Goal: Task Accomplishment & Management: Use online tool/utility

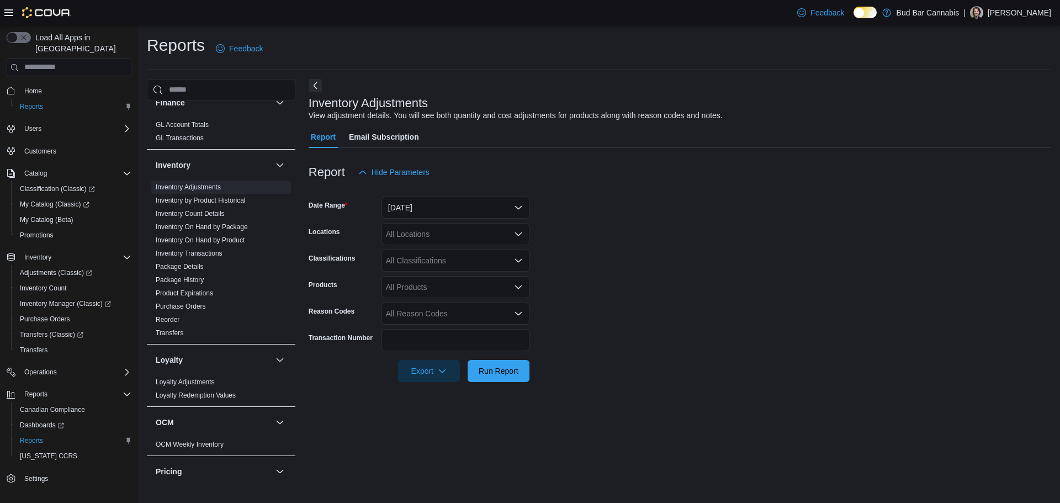
scroll to position [301, 0]
click at [218, 227] on link "Inventory On Hand by Package" at bounding box center [202, 229] width 92 height 8
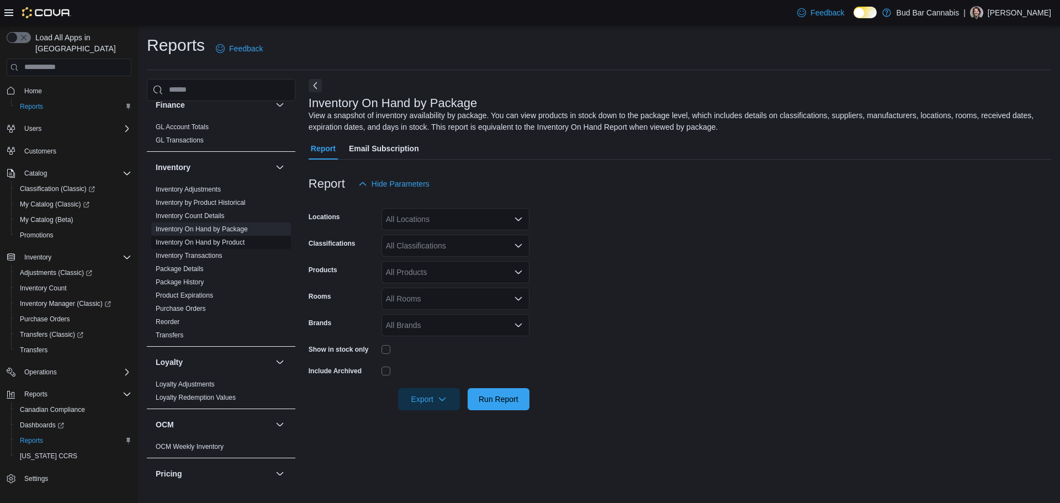
drag, startPoint x: 223, startPoint y: 242, endPoint x: 234, endPoint y: 243, distance: 11.6
click at [223, 242] on link "Inventory On Hand by Product" at bounding box center [200, 243] width 89 height 8
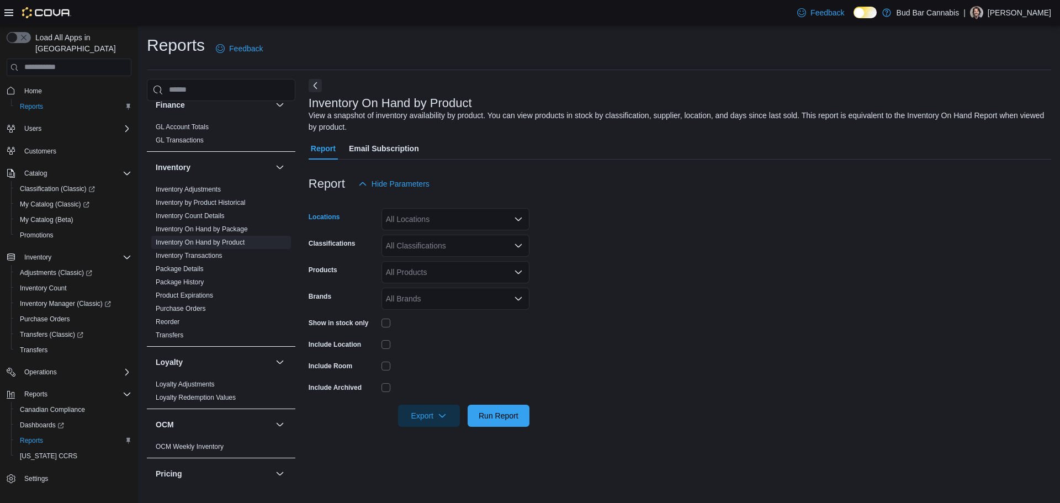
click at [459, 225] on div "All Locations" at bounding box center [456, 219] width 148 height 22
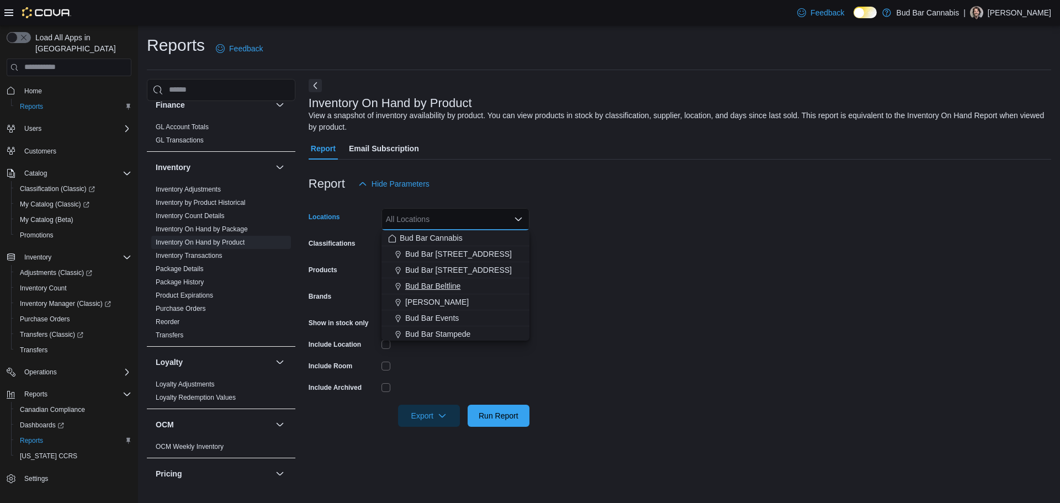
click at [461, 283] on span "Bud Bar Beltline" at bounding box center [432, 285] width 55 height 11
click at [361, 299] on div "Brands" at bounding box center [343, 299] width 68 height 22
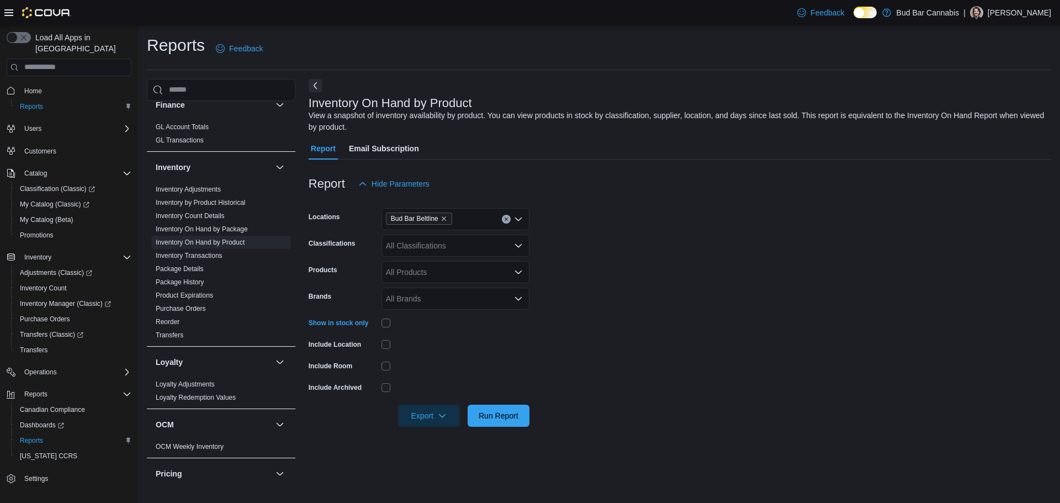
click at [417, 249] on div "All Classifications" at bounding box center [456, 246] width 148 height 22
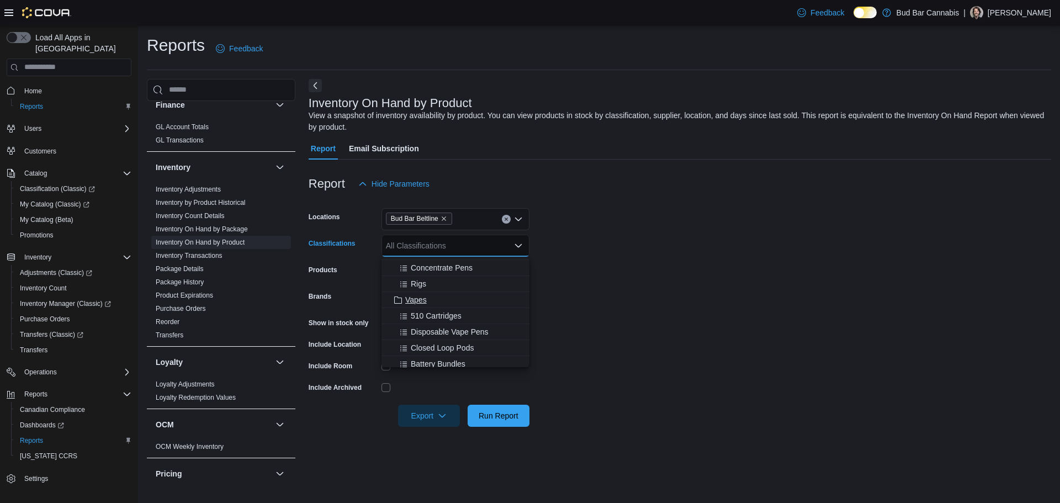
click at [412, 301] on span "Vapes" at bounding box center [416, 299] width 22 height 11
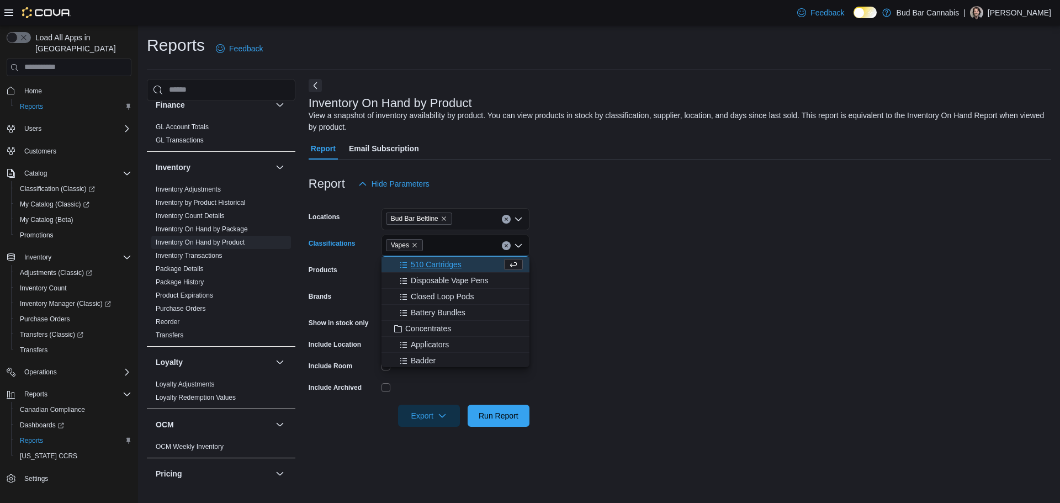
scroll to position [276, 0]
click at [415, 310] on span "Concentrates" at bounding box center [428, 308] width 46 height 11
click at [417, 273] on span "Dried Flower" at bounding box center [427, 272] width 44 height 11
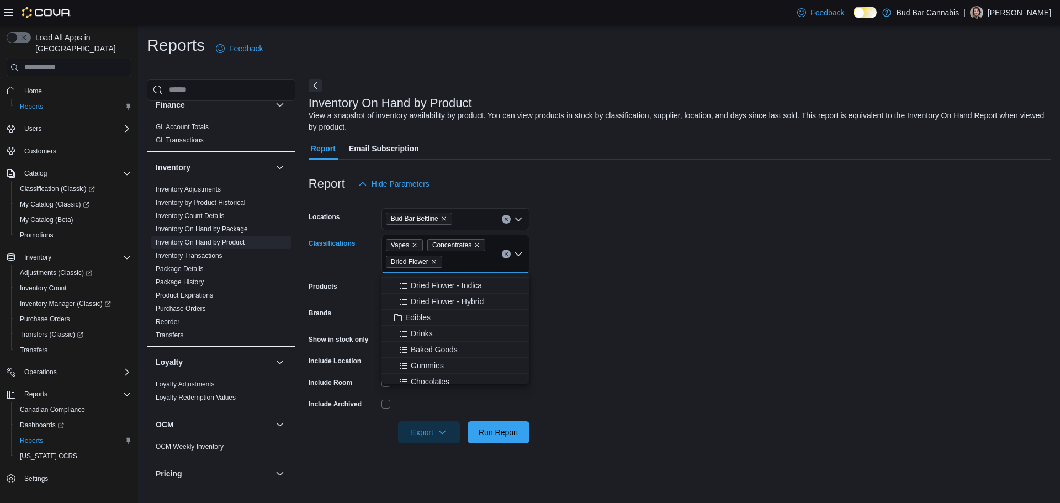
scroll to position [607, 0]
click at [420, 295] on span "Edibles" at bounding box center [417, 298] width 25 height 11
click at [420, 306] on span "Oil & Capsules" at bounding box center [430, 308] width 51 height 11
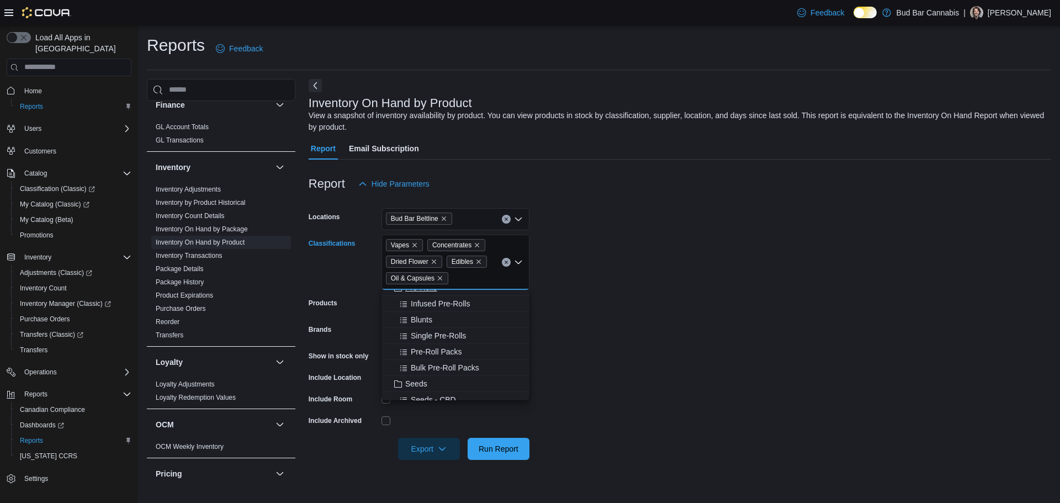
scroll to position [883, 0]
click at [418, 338] on span "Pre-Rolls" at bounding box center [421, 342] width 32 height 11
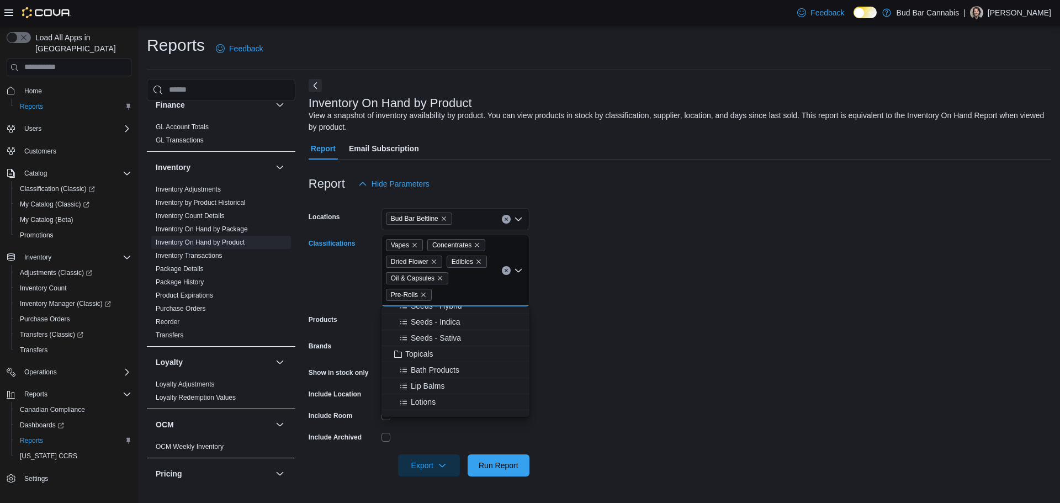
scroll to position [994, 0]
click at [424, 355] on span "Topicals" at bounding box center [419, 353] width 28 height 11
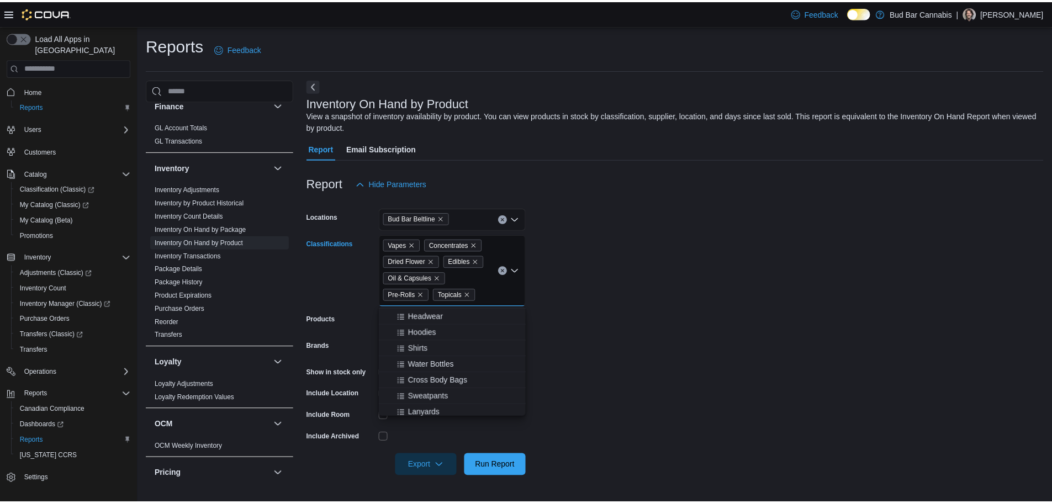
scroll to position [1299, 0]
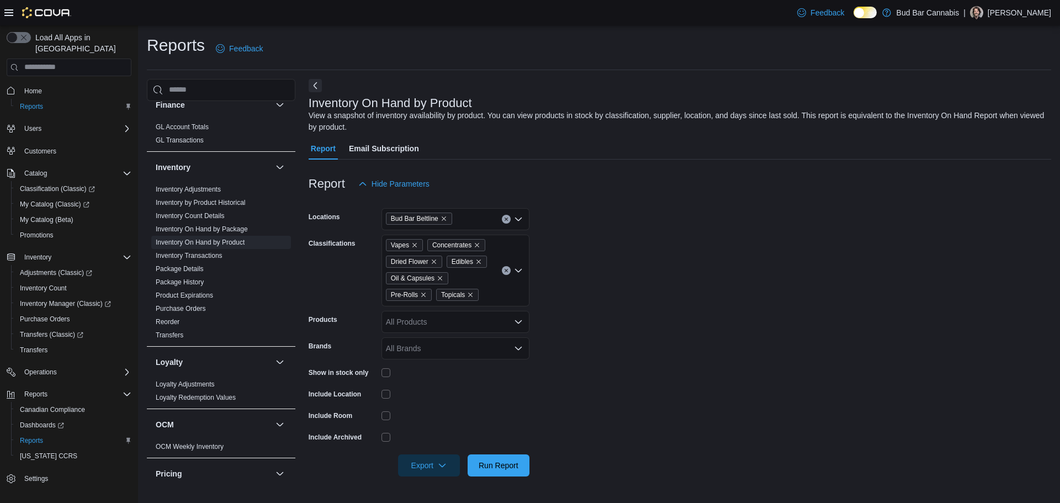
click at [688, 301] on form "Locations Bud Bar Beltline Classifications Vapes Concentrates Dried Flower Edib…" at bounding box center [680, 336] width 743 height 282
click at [500, 456] on span "Run Report" at bounding box center [498, 465] width 49 height 22
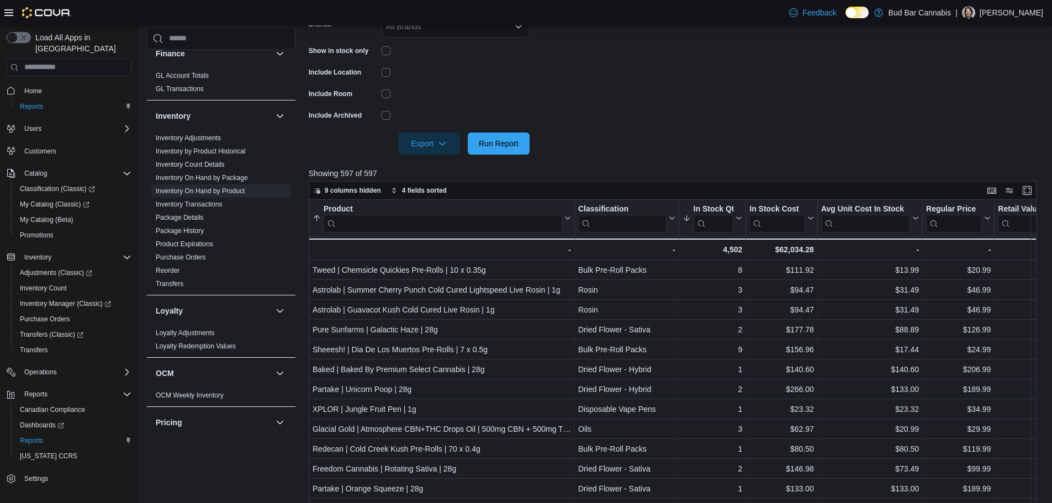
scroll to position [331, 0]
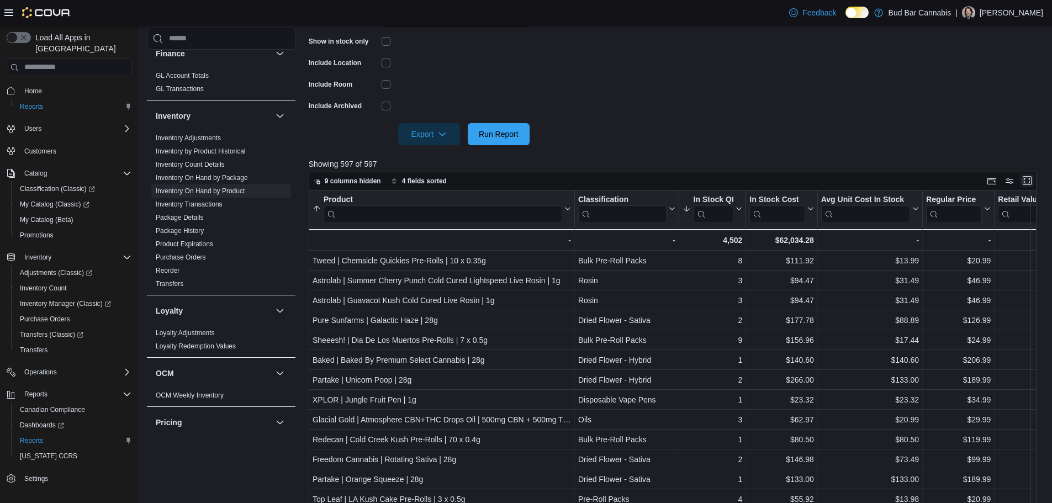
click at [1033, 177] on button "Enter fullscreen" at bounding box center [1026, 180] width 13 height 13
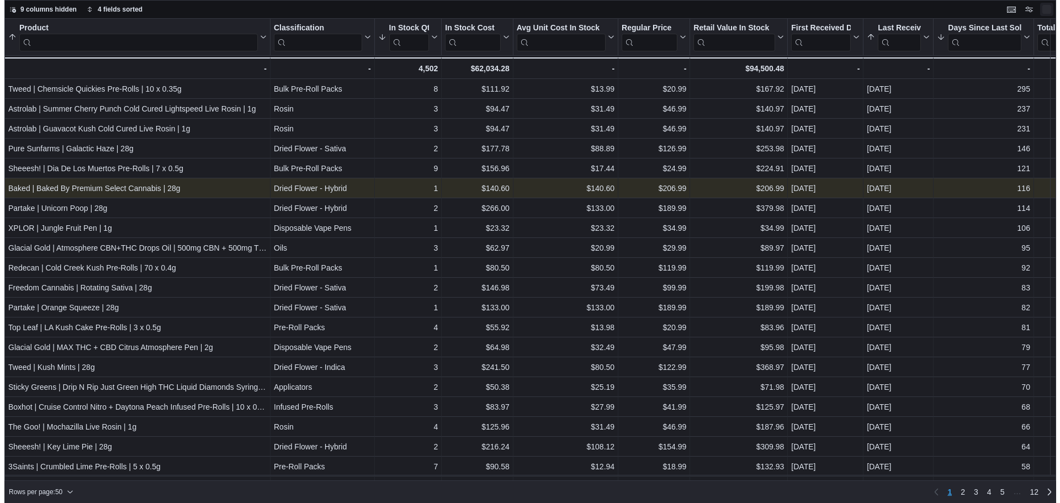
scroll to position [0, 0]
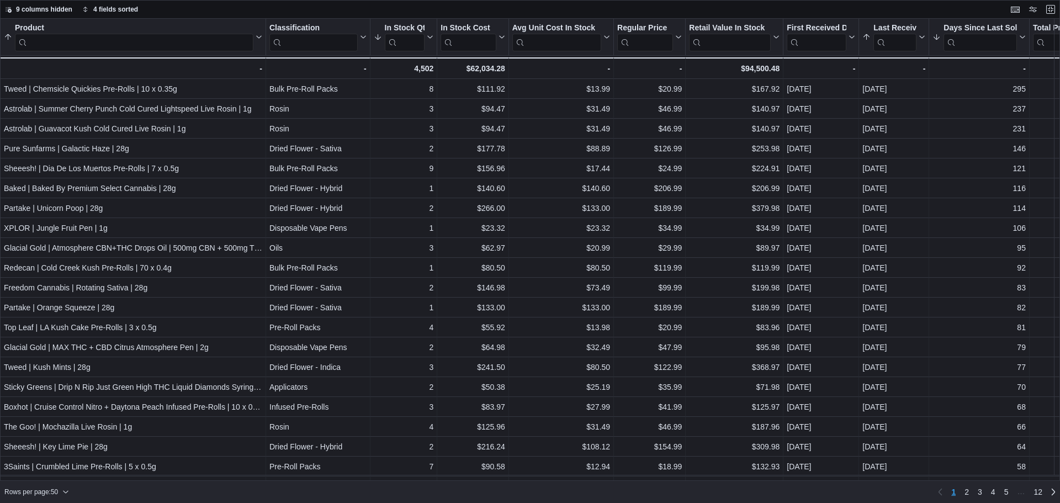
click at [964, 10] on div "9 columns hidden 4 fields sorted" at bounding box center [530, 9] width 1060 height 19
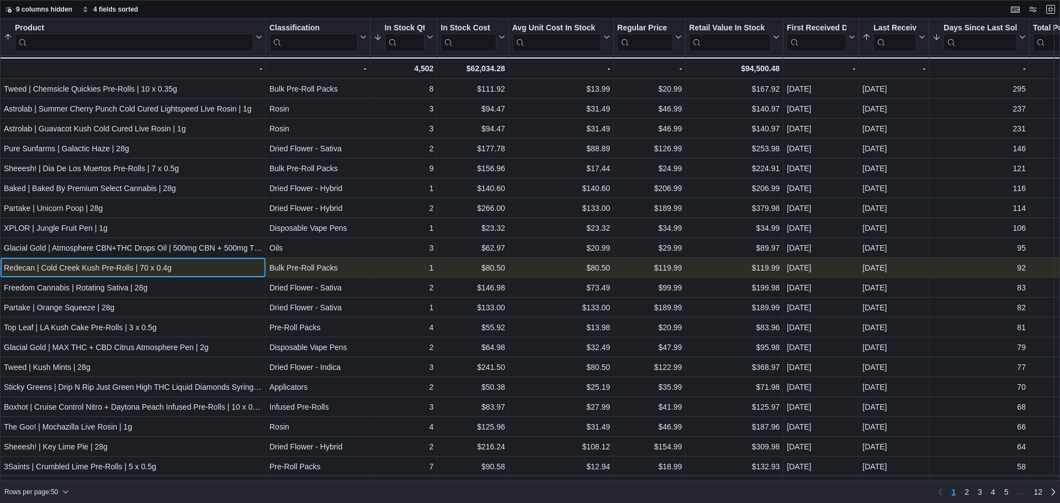
click at [245, 269] on div "Redecan | Cold Creek Kush Pre-Rolls | 70 x 0.4g" at bounding box center [133, 267] width 258 height 13
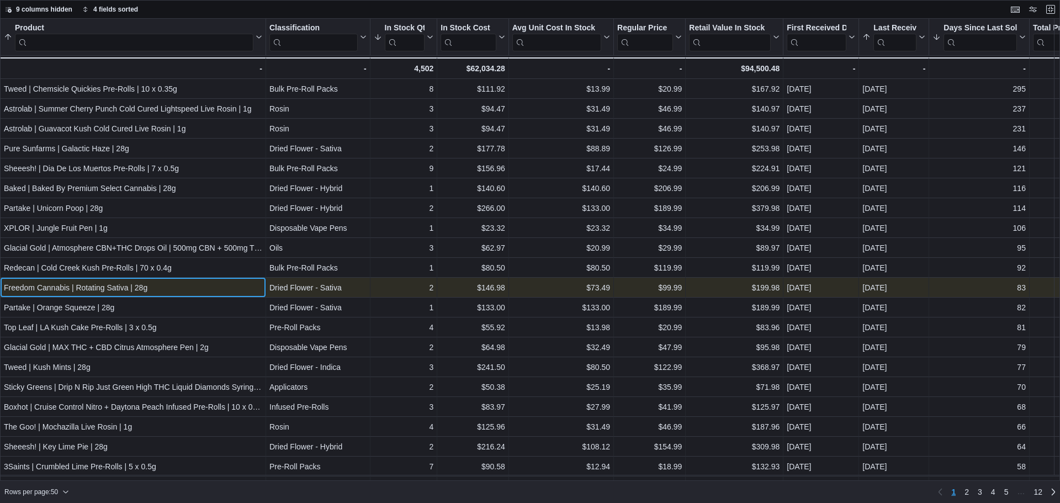
click at [207, 291] on div "Freedom Cannabis | Rotating Sativa | 28g" at bounding box center [133, 287] width 258 height 13
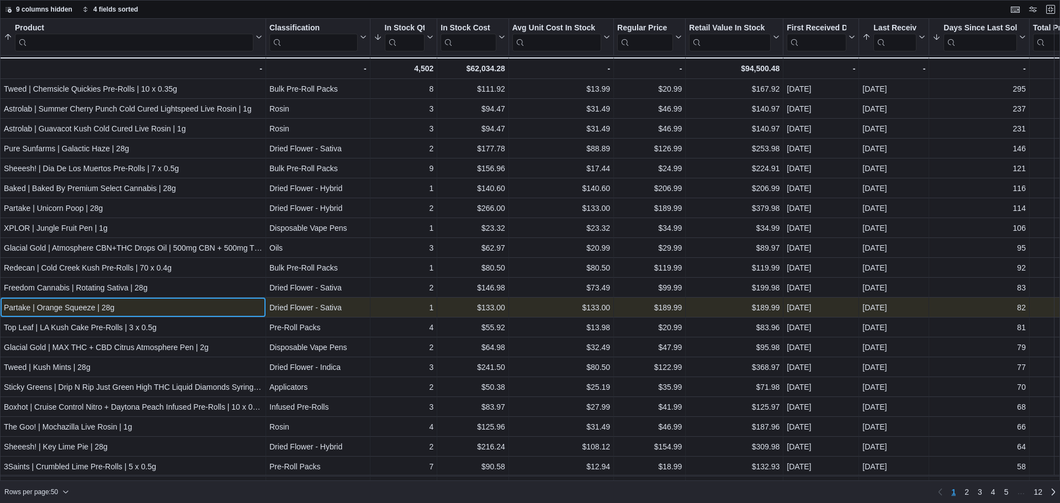
click at [207, 307] on div "Partake | Orange Squeeze | 28g" at bounding box center [133, 307] width 258 height 13
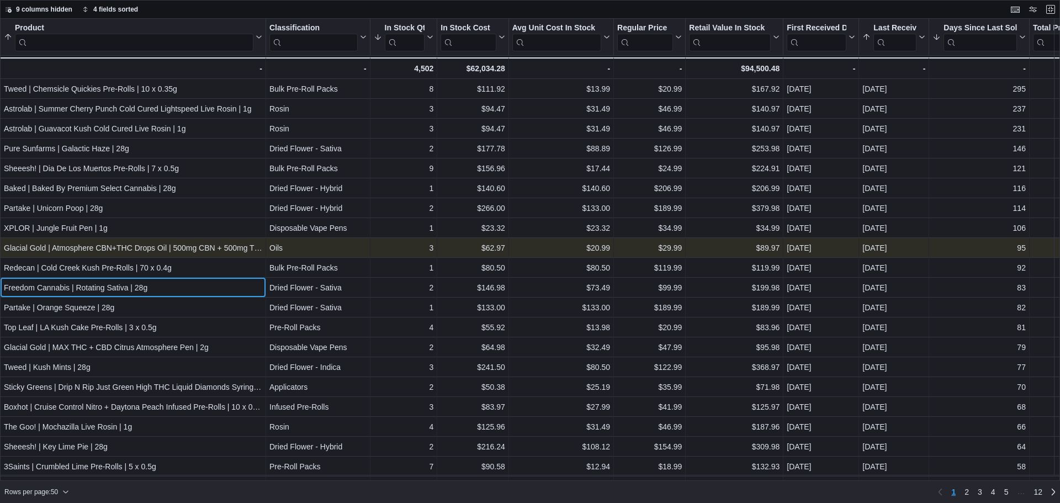
drag, startPoint x: 197, startPoint y: 278, endPoint x: 192, endPoint y: 251, distance: 27.4
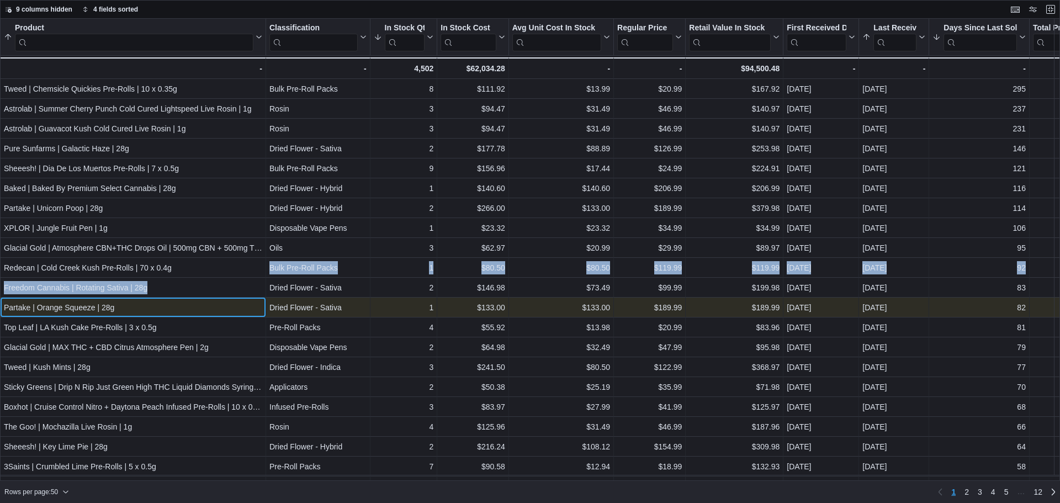
click at [171, 304] on div "Partake | Orange Squeeze | 28g" at bounding box center [133, 307] width 258 height 13
